Goal: Transaction & Acquisition: Book appointment/travel/reservation

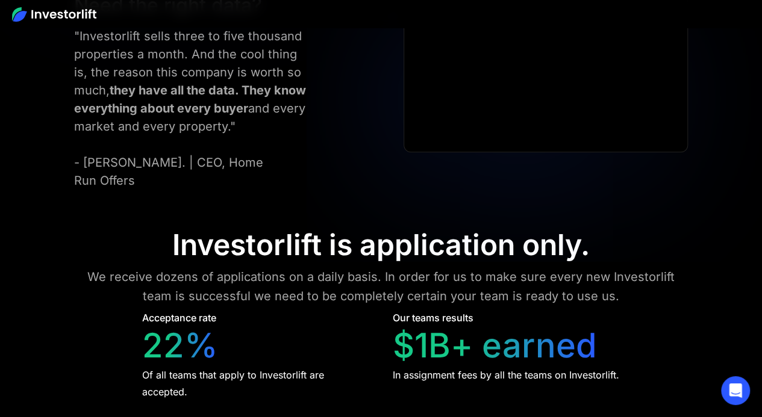
scroll to position [4773, 0]
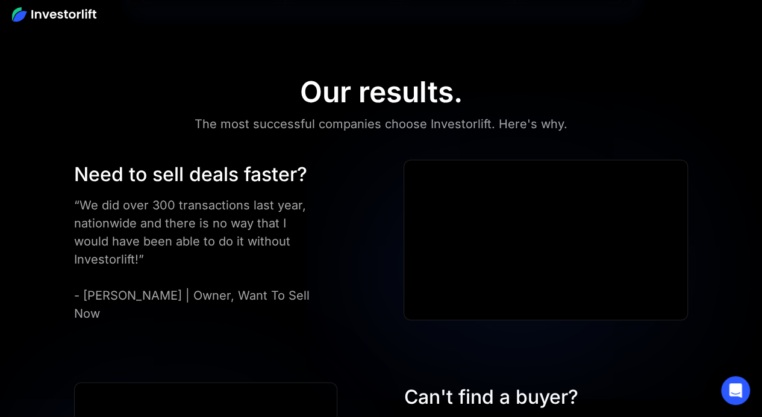
scroll to position [3268, 0]
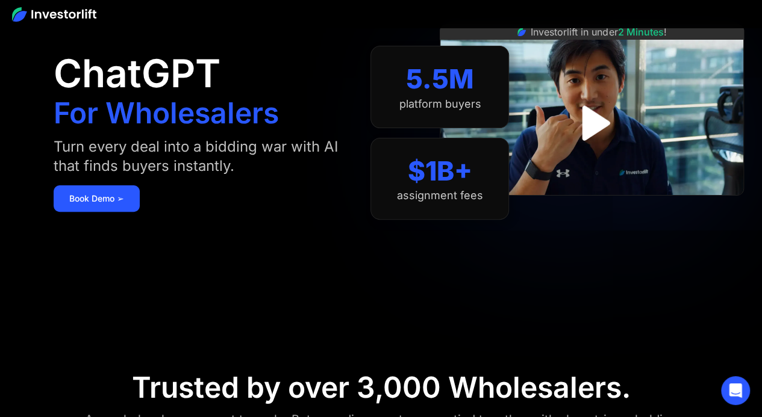
scroll to position [83, 0]
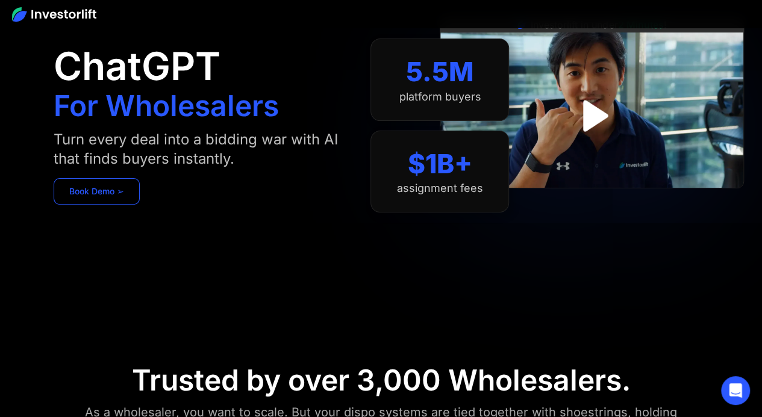
click at [82, 187] on link "Book Demo ➢" at bounding box center [97, 191] width 86 height 26
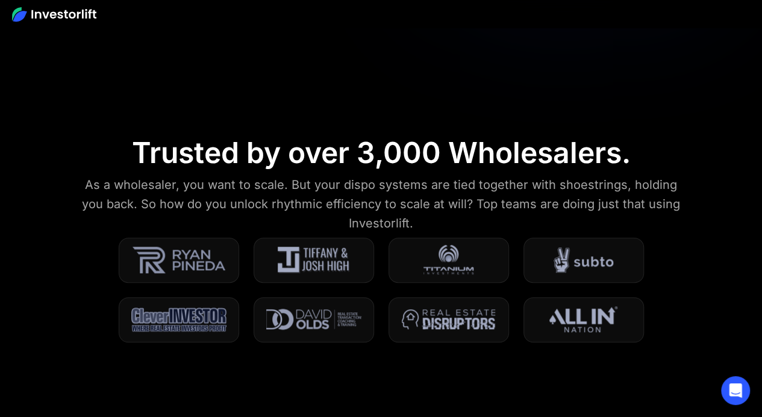
scroll to position [311, 0]
click at [276, 156] on div "Trusted by over 3,000 Wholesalers." at bounding box center [381, 152] width 499 height 35
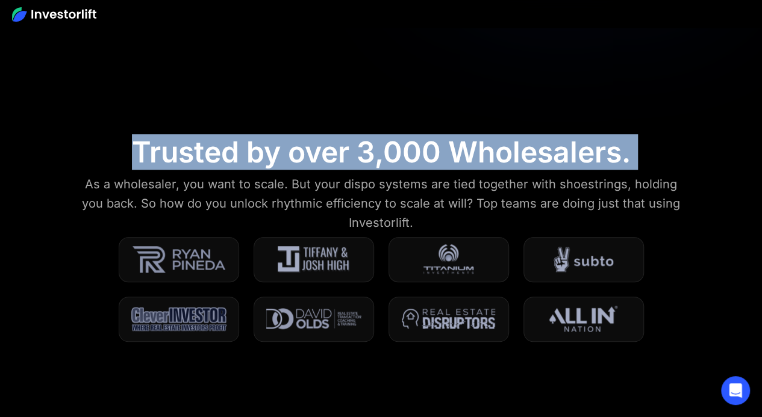
click at [276, 156] on div "Trusted by over 3,000 Wholesalers." at bounding box center [381, 152] width 499 height 35
copy div "Trusted by over 3,000 Wholesalers."
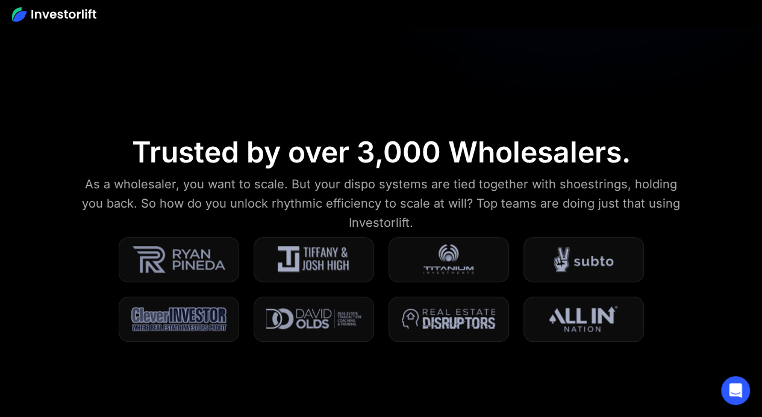
click at [160, 177] on div "As a wholesaler, you want to scale. But your dispo systems are tied together wi…" at bounding box center [380, 204] width 609 height 58
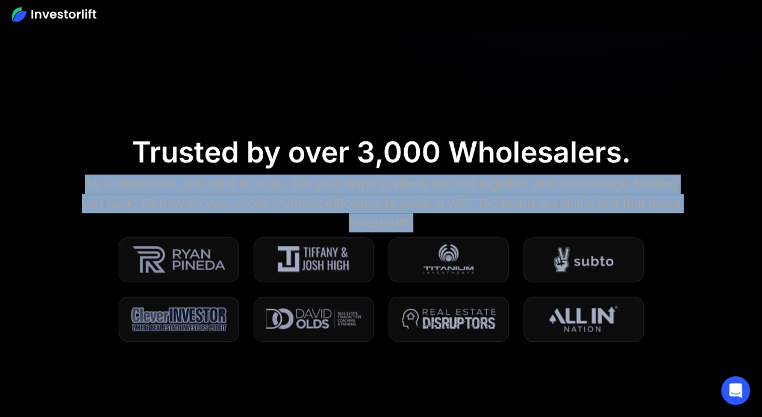
drag, startPoint x: 78, startPoint y: 185, endPoint x: 450, endPoint y: 228, distance: 374.0
click at [450, 228] on div "As a wholesaler, you want to scale. But your dispo systems are tied together wi…" at bounding box center [380, 204] width 609 height 58
copy div "As a wholesaler, you want to scale. But your dispo systems are tied together wi…"
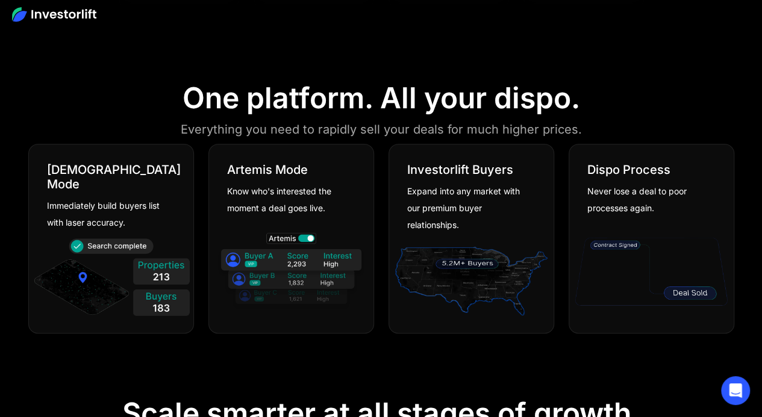
scroll to position [697, 0]
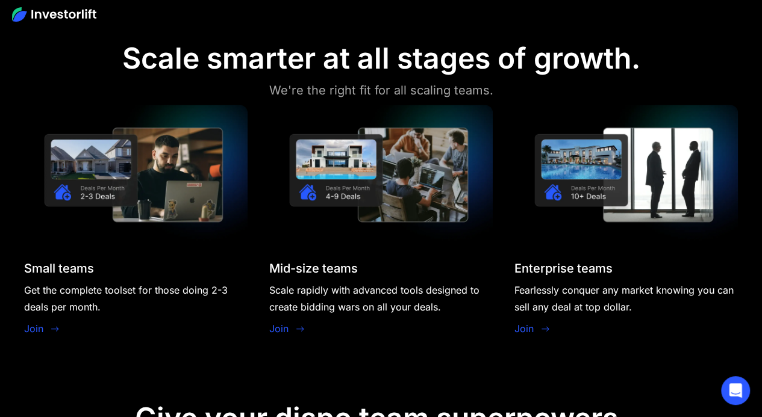
scroll to position [1019, 0]
